Goal: Transaction & Acquisition: Obtain resource

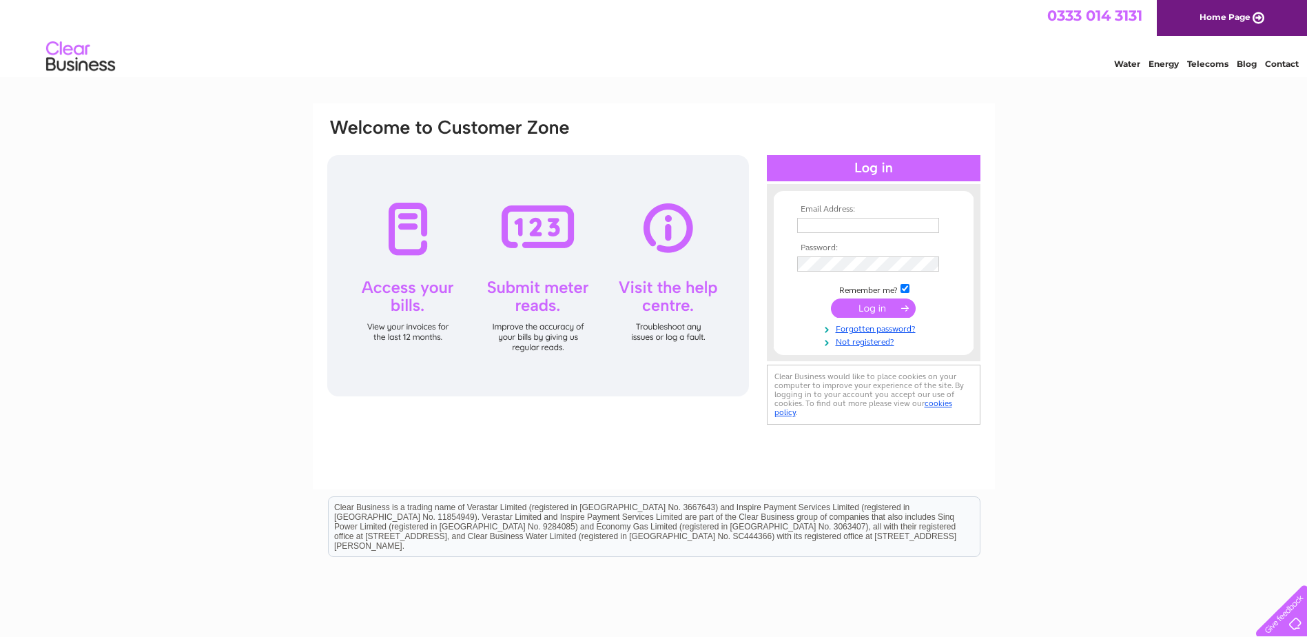
type input "[PERSON_NAME][EMAIL_ADDRESS][DOMAIN_NAME]"
click at [898, 300] on input "submit" at bounding box center [873, 307] width 85 height 19
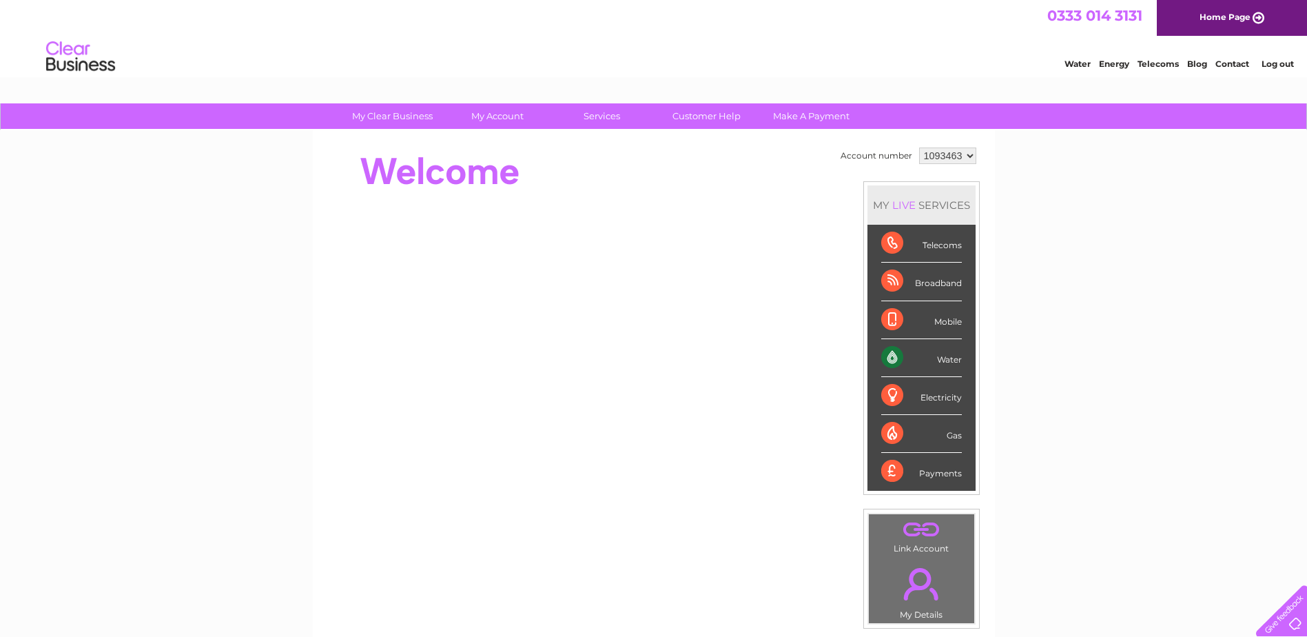
click at [895, 355] on div "Water" at bounding box center [921, 358] width 81 height 38
click at [947, 360] on div "Water" at bounding box center [921, 358] width 81 height 38
click at [889, 355] on div "Water" at bounding box center [921, 358] width 81 height 38
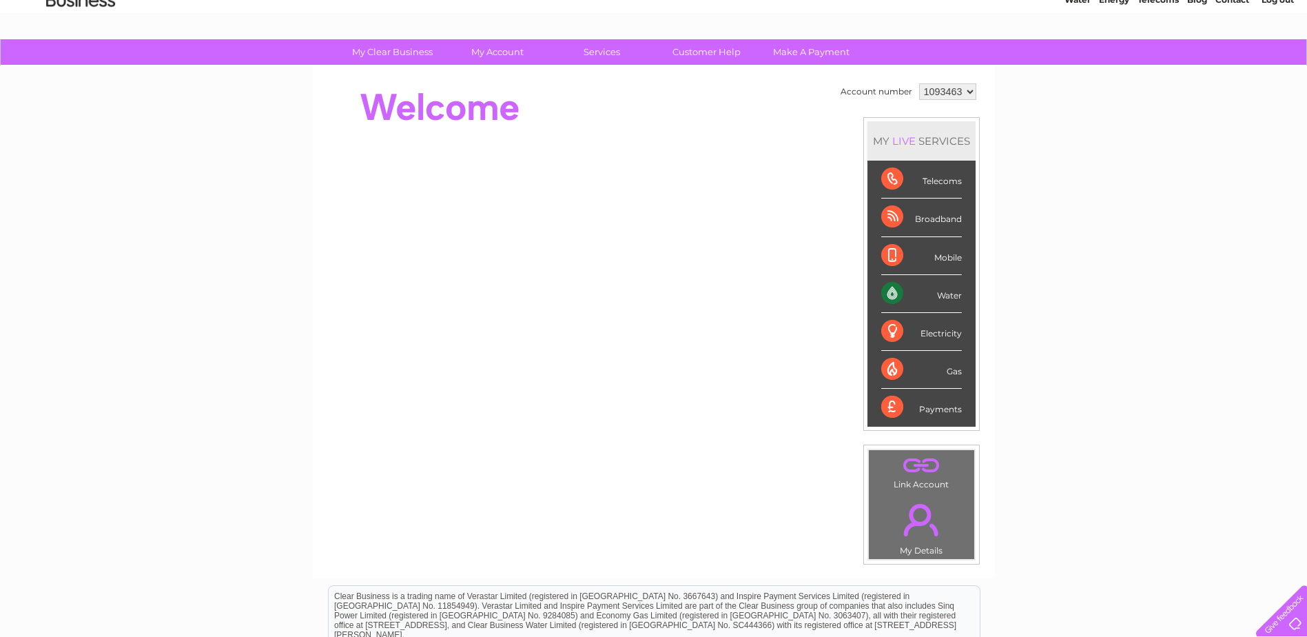
scroll to position [138, 0]
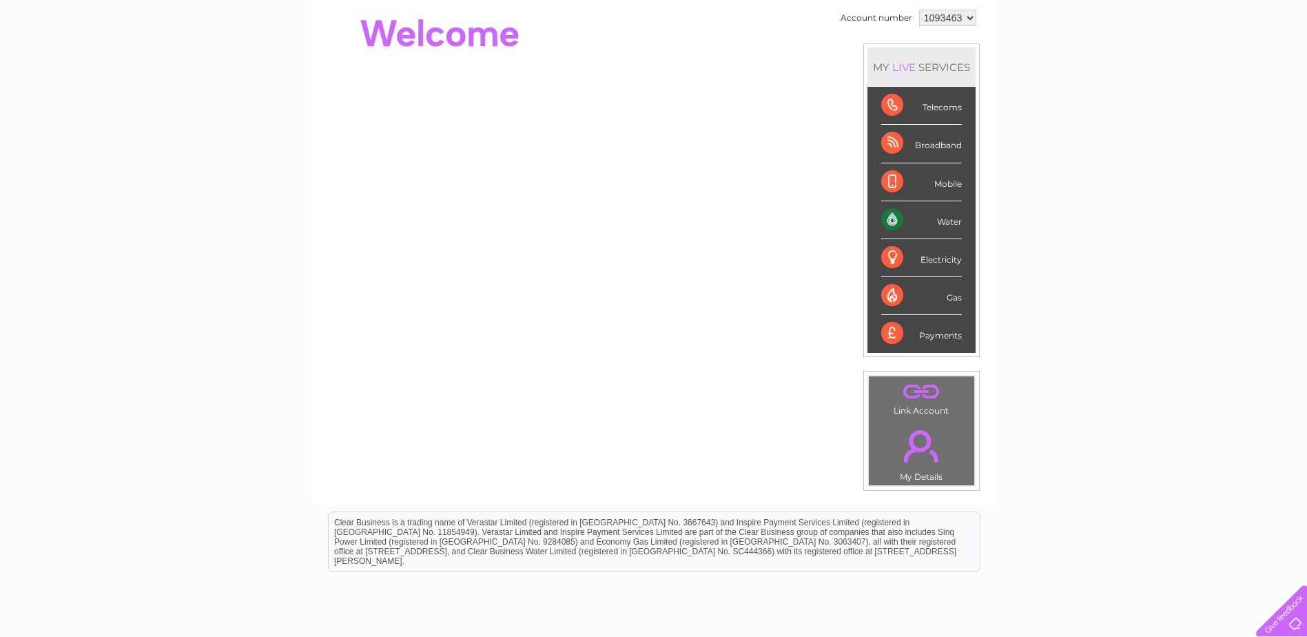
click at [958, 220] on div "Water" at bounding box center [921, 220] width 81 height 38
click at [949, 224] on div "Water" at bounding box center [921, 220] width 81 height 38
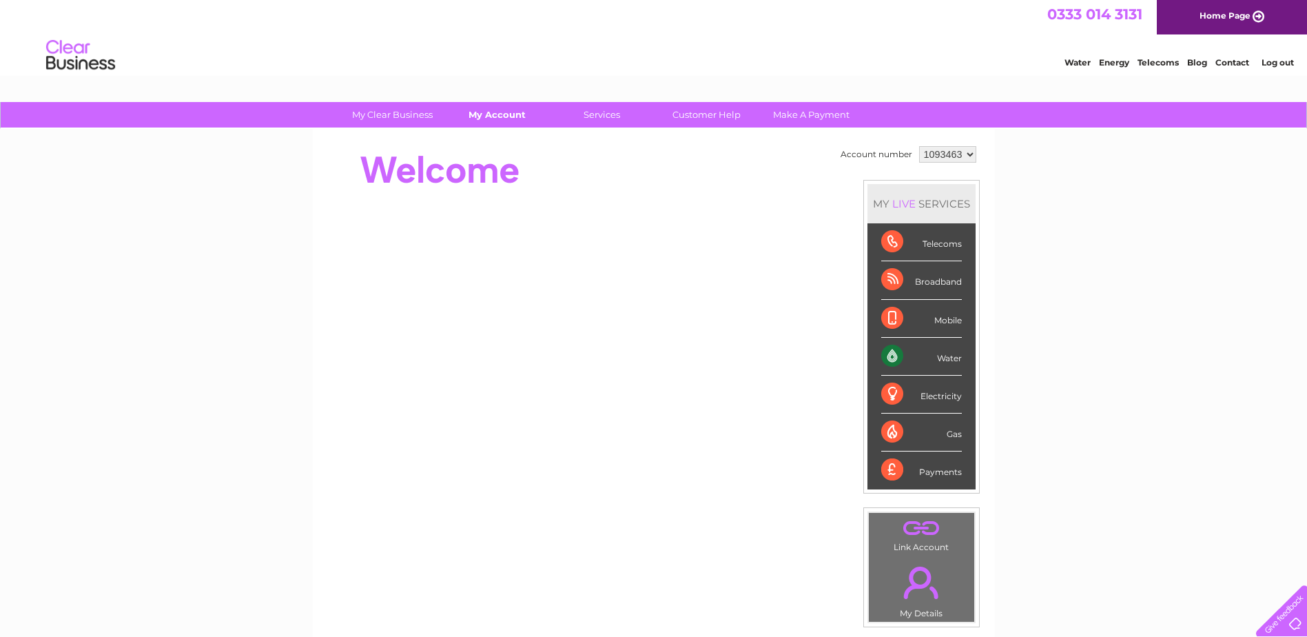
scroll to position [0, 0]
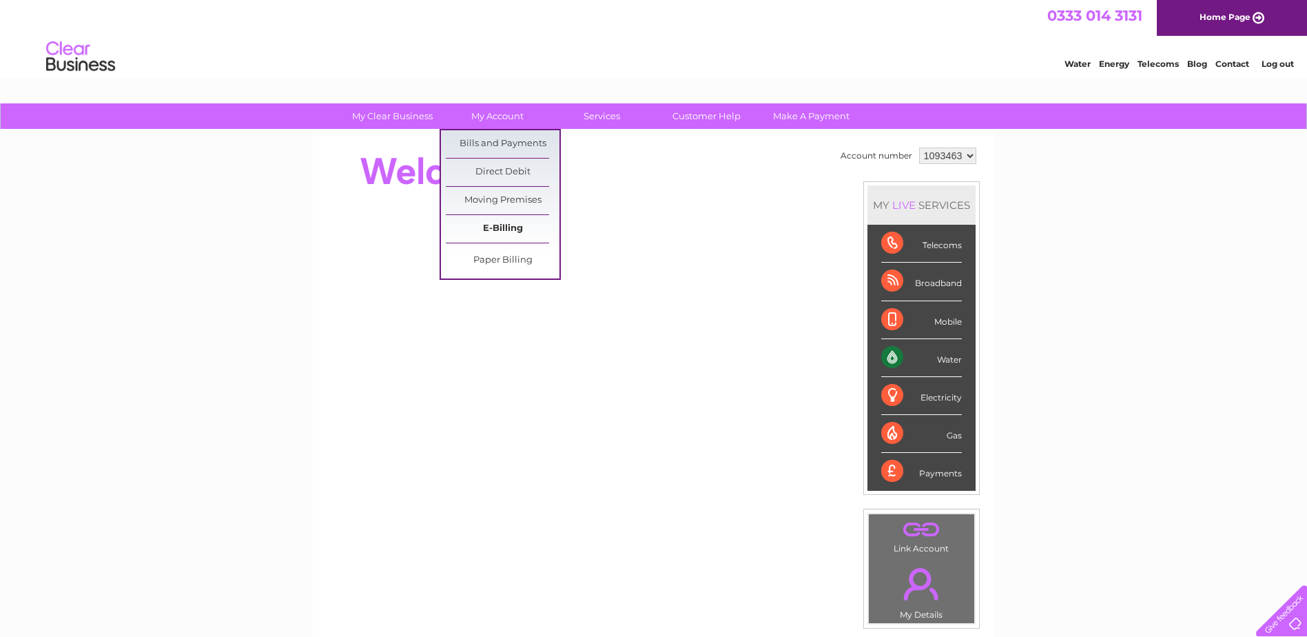
click at [510, 220] on link "E-Billing" at bounding box center [503, 229] width 114 height 28
click at [520, 142] on link "Bills and Payments" at bounding box center [503, 144] width 114 height 28
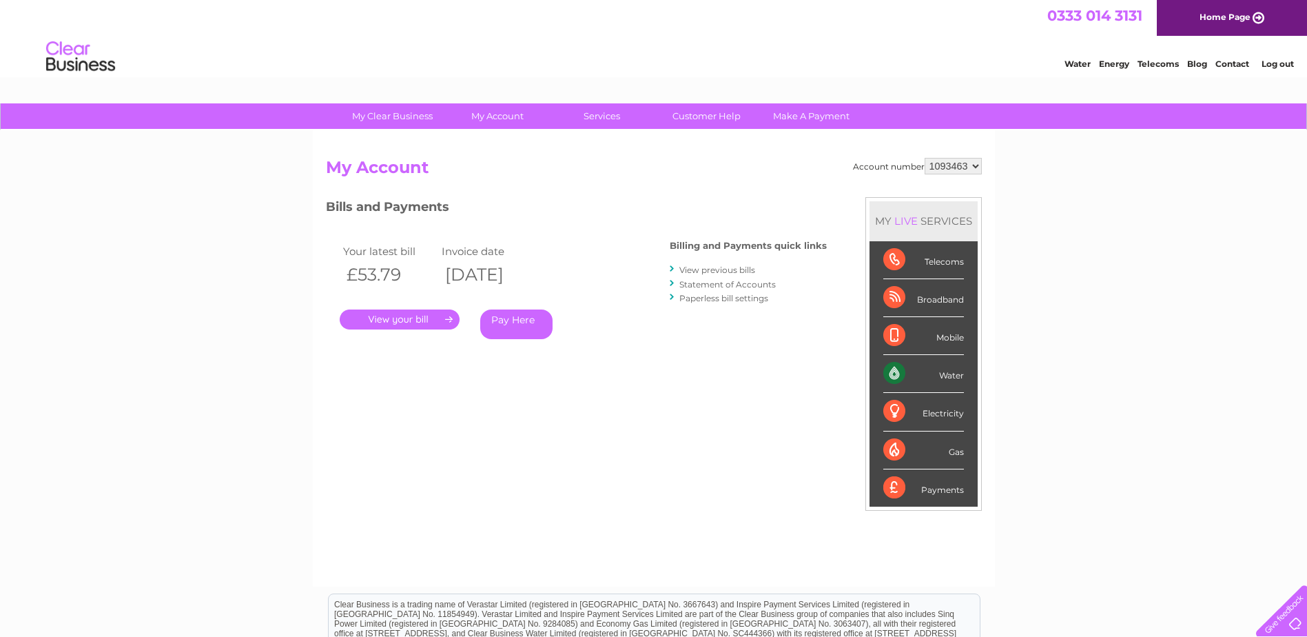
click at [431, 313] on link "." at bounding box center [400, 319] width 120 height 20
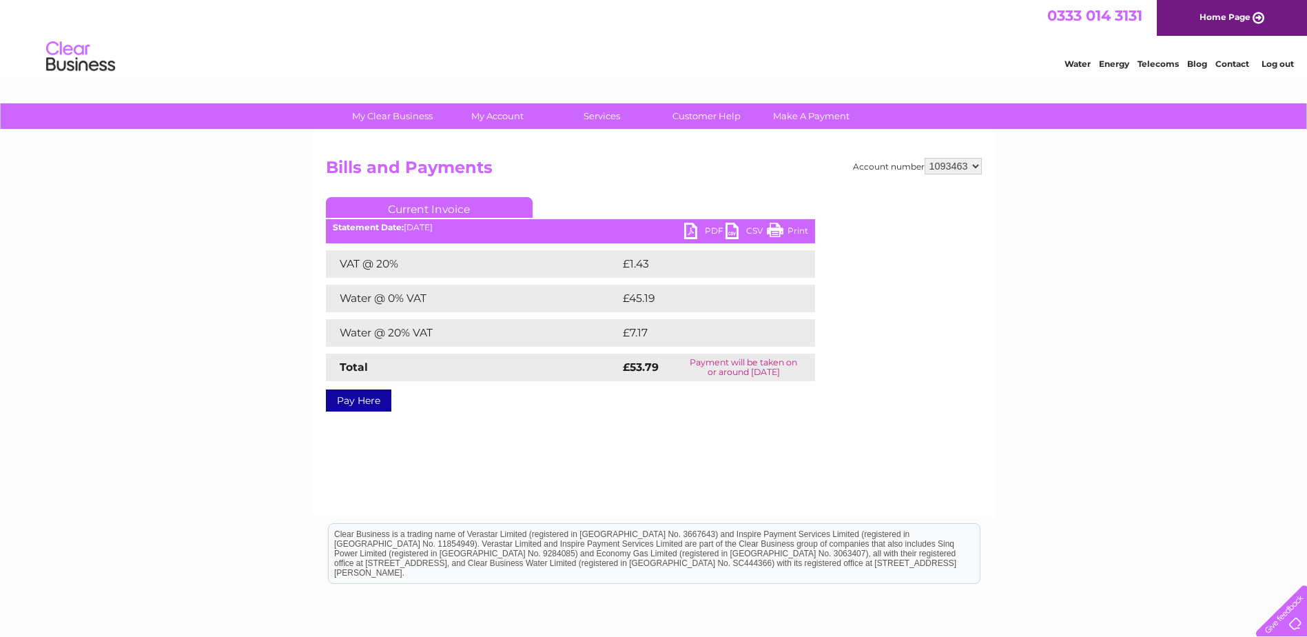
click at [794, 228] on link "Print" at bounding box center [787, 233] width 41 height 20
click at [701, 223] on link "PDF" at bounding box center [704, 233] width 41 height 20
click at [701, 232] on link "PDF" at bounding box center [704, 233] width 41 height 20
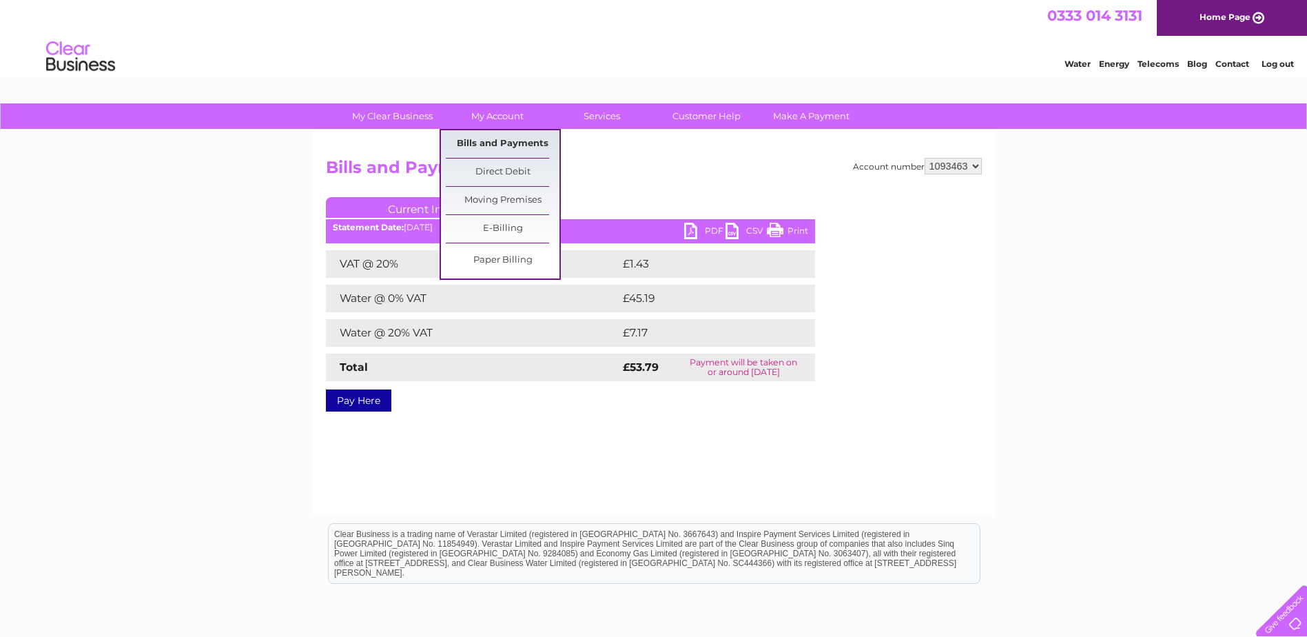
click at [503, 141] on link "Bills and Payments" at bounding box center [503, 144] width 114 height 28
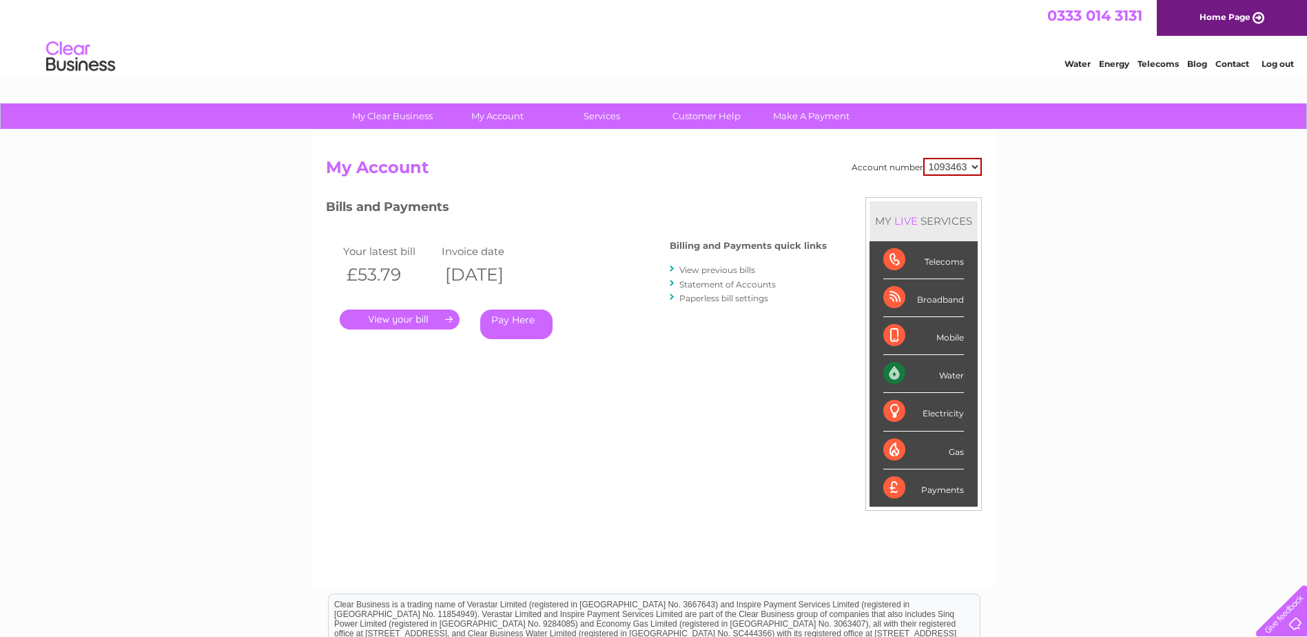
click at [730, 265] on link "View previous bills" at bounding box center [717, 270] width 76 height 10
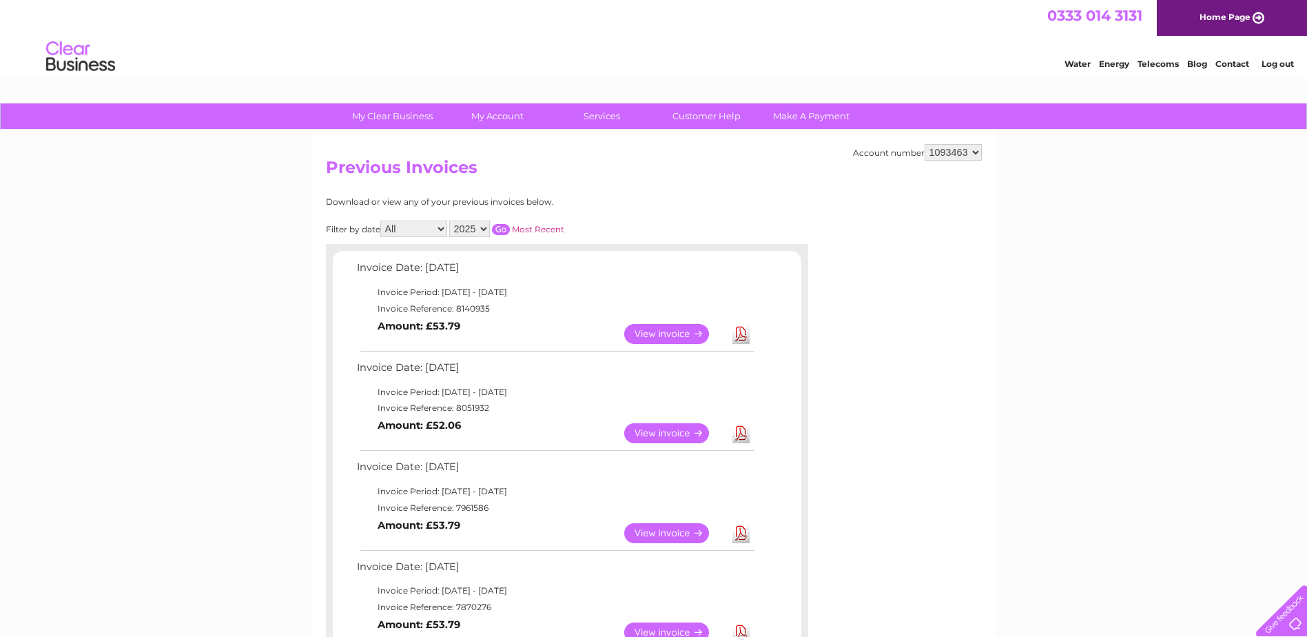
click at [748, 433] on link "Download" at bounding box center [740, 433] width 17 height 20
click at [739, 333] on link "Download" at bounding box center [740, 334] width 17 height 20
